Goal: Find specific page/section: Find specific page/section

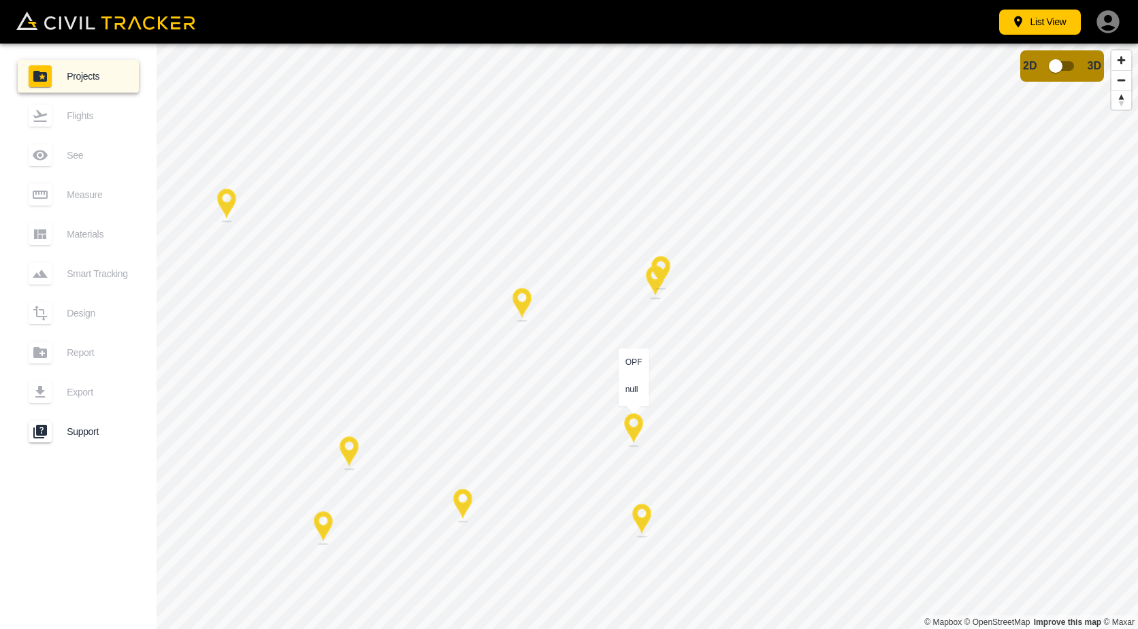
click at [632, 427] on div at bounding box center [634, 430] width 34 height 34
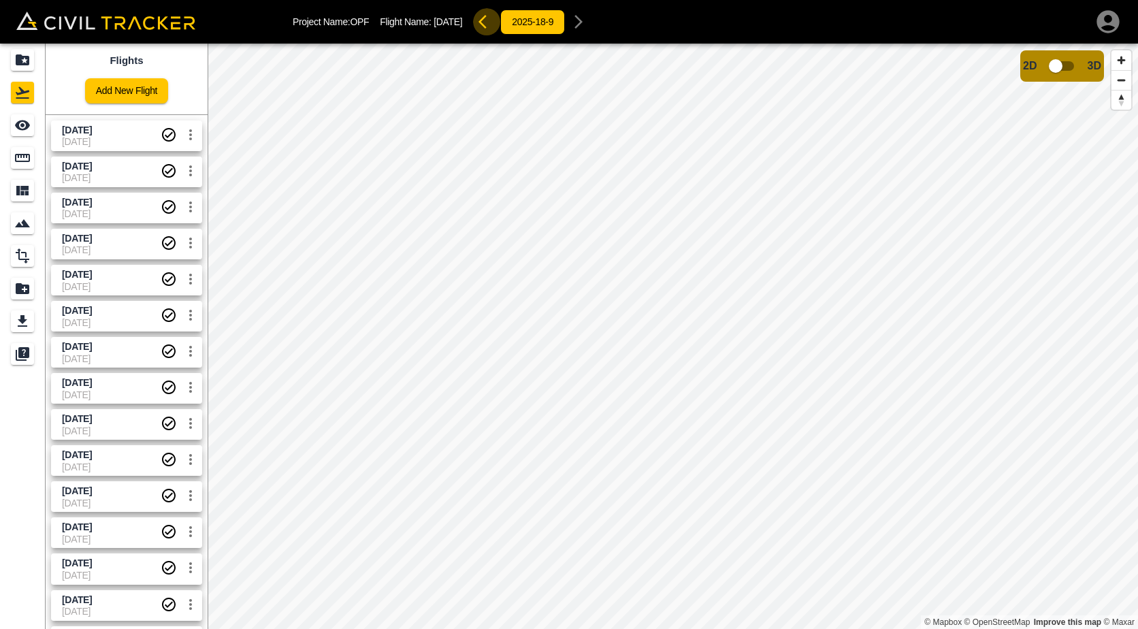
click at [487, 23] on icon "button" at bounding box center [483, 22] width 8 height 14
click at [570, 22] on icon "button" at bounding box center [566, 22] width 8 height 14
click at [493, 19] on icon "button" at bounding box center [487, 22] width 16 height 16
click at [776, 628] on html "Project Name: OPF Flight Name: [DATE] [DATE] Flights Add New Flight [DATE] [DAT…" at bounding box center [569, 314] width 1138 height 629
